Goal: Find specific page/section: Find specific page/section

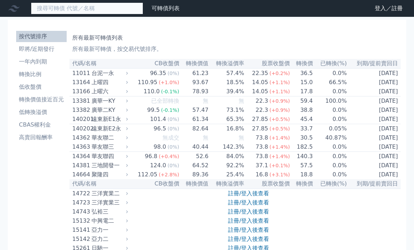
click at [101, 14] on input at bounding box center [87, 8] width 112 height 12
type input "事"
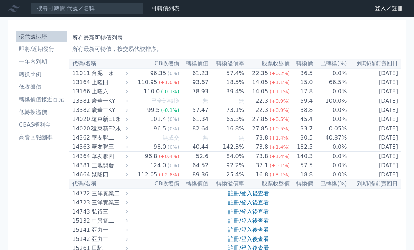
click at [384, 33] on div "所有最新可轉債列表 所有最新可轉債，按交易代號排序。" at bounding box center [235, 42] width 326 height 22
click at [384, 8] on link "登入／註冊" at bounding box center [388, 8] width 39 height 11
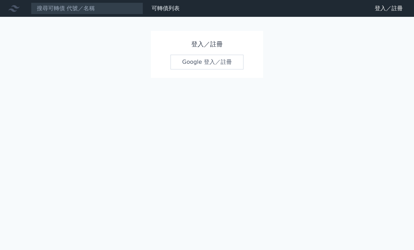
click at [212, 69] on link "Google 登入／註冊" at bounding box center [207, 62] width 73 height 15
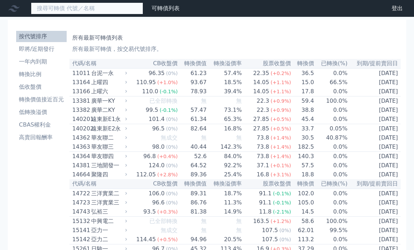
click at [113, 9] on input at bounding box center [87, 8] width 112 height 12
type input "事欣"
